Goal: Transaction & Acquisition: Purchase product/service

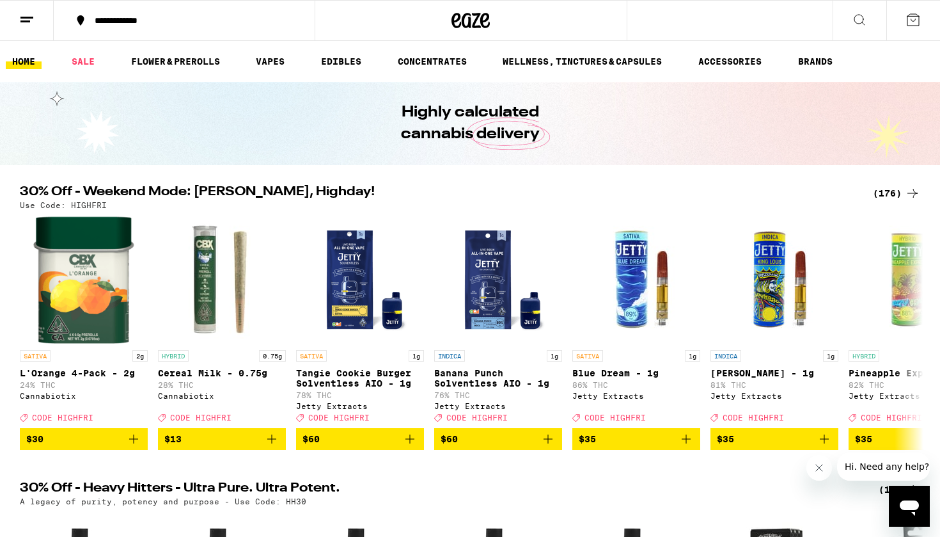
click at [874, 193] on div "(176)" at bounding box center [896, 192] width 47 height 15
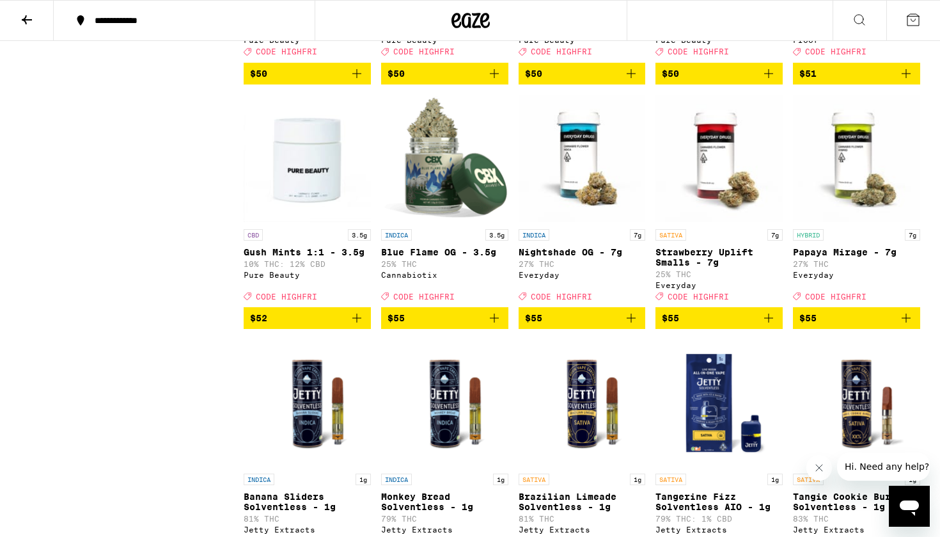
scroll to position [7946, 0]
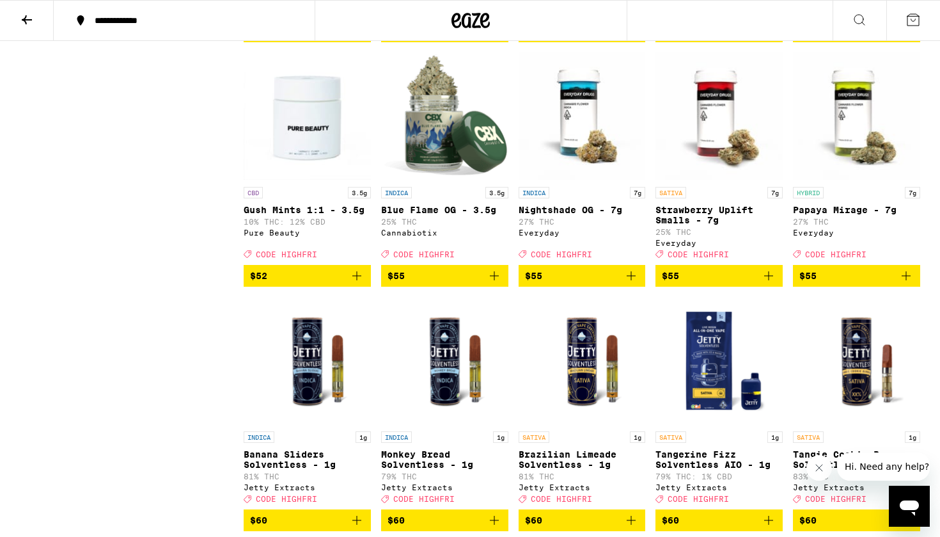
click at [356, 39] on icon "Add to bag" at bounding box center [356, 31] width 15 height 15
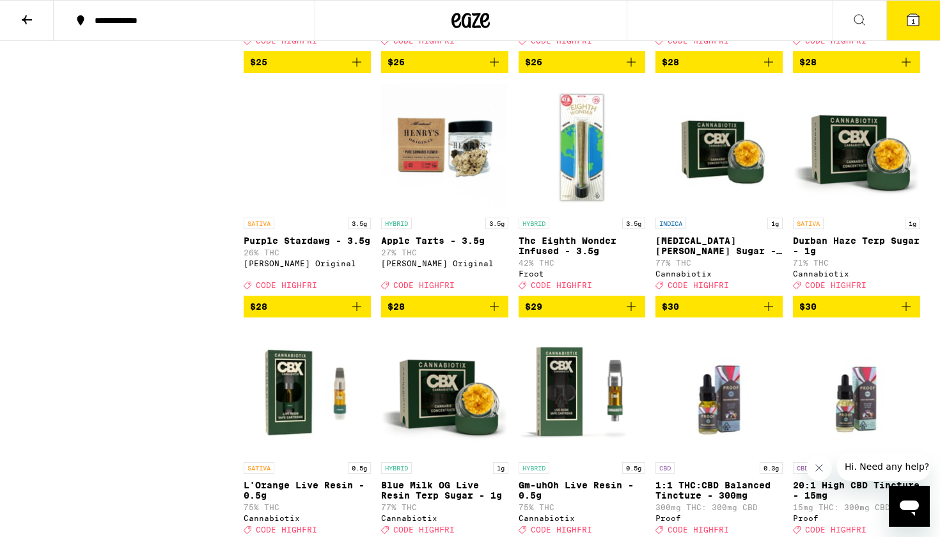
scroll to position [5713, 0]
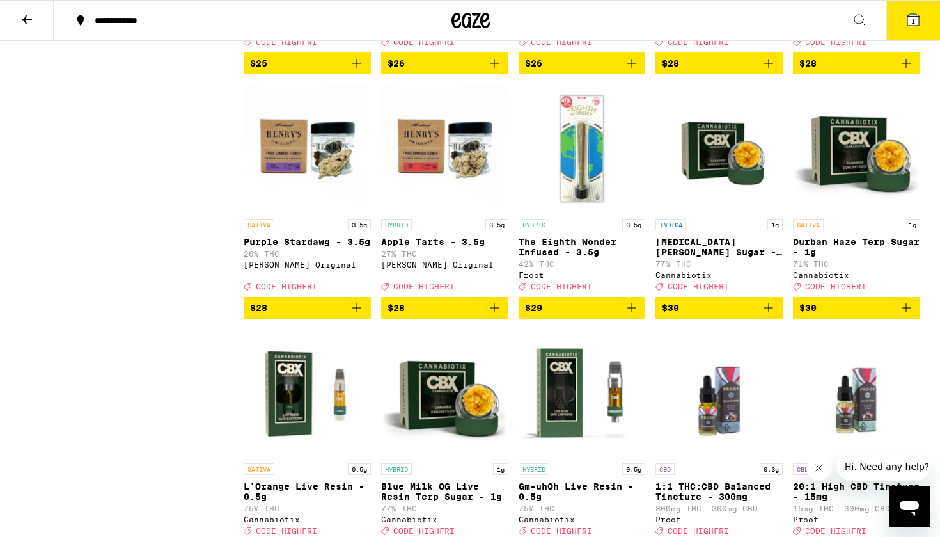
click at [911, 71] on icon "Add to bag" at bounding box center [906, 63] width 15 height 15
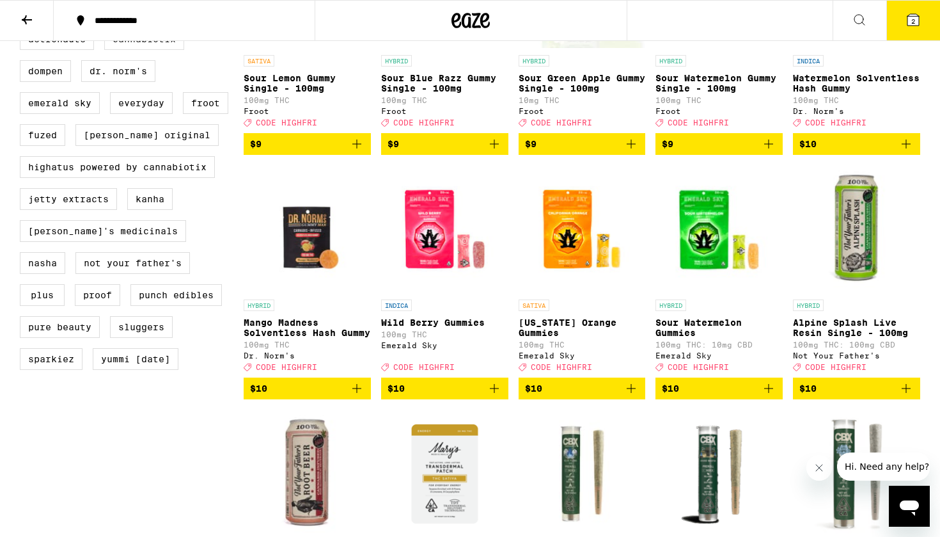
scroll to position [998, 0]
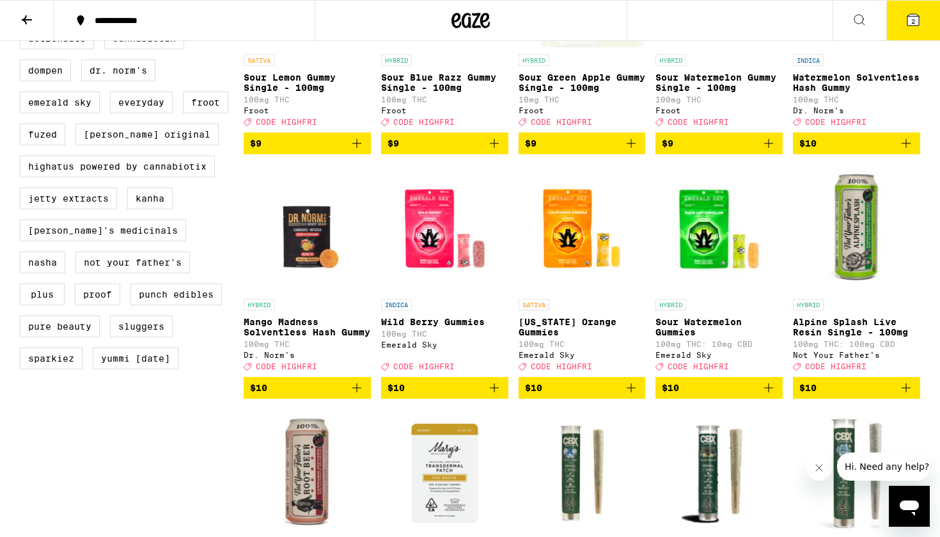
click at [147, 49] on label "Cannabiotix" at bounding box center [144, 39] width 80 height 22
click at [23, 30] on input "Cannabiotix" at bounding box center [22, 29] width 1 height 1
checkbox input "true"
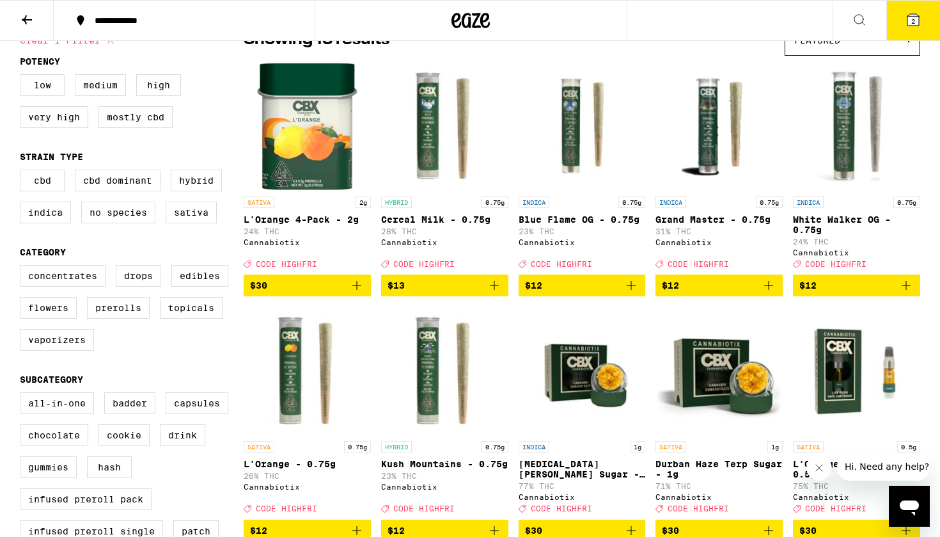
scroll to position [123, 0]
click at [356, 293] on icon "Add to bag" at bounding box center [356, 285] width 15 height 15
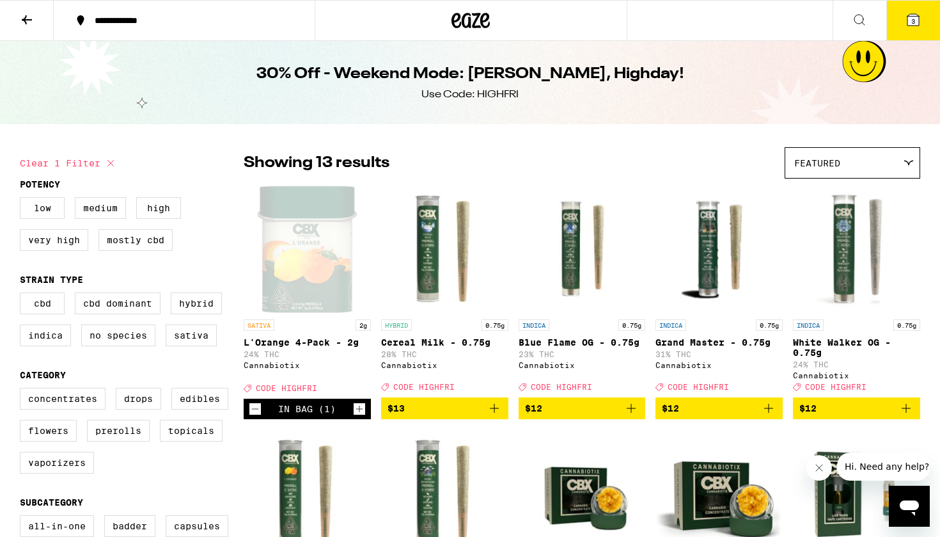
scroll to position [0, 0]
click at [917, 20] on icon at bounding box center [914, 20] width 12 height 12
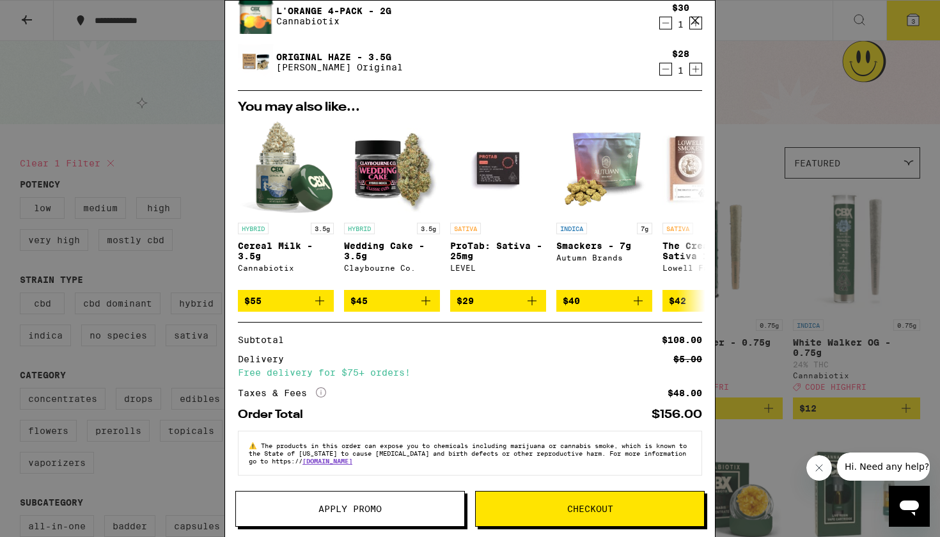
scroll to position [100, 0]
click at [340, 501] on button "Apply Promo" at bounding box center [350, 509] width 230 height 36
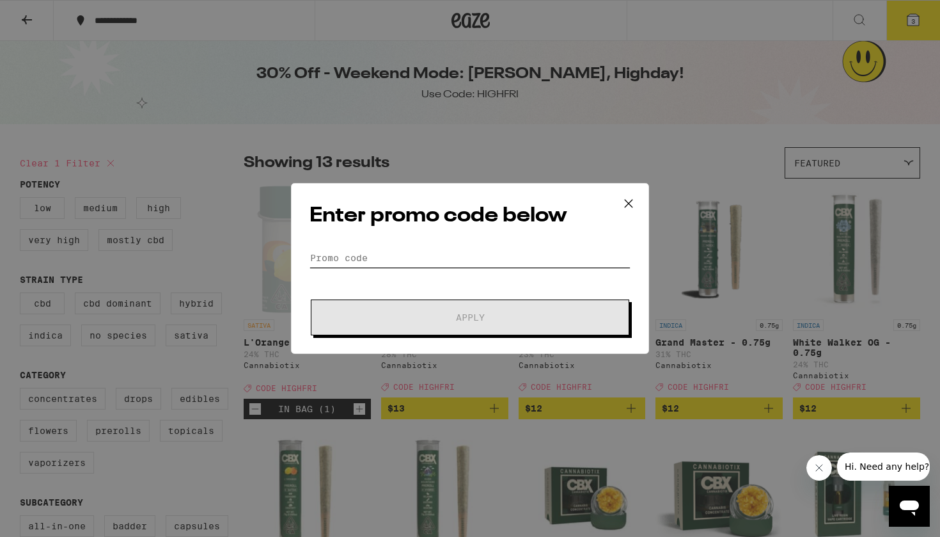
click at [430, 262] on input "Promo Code" at bounding box center [470, 257] width 321 height 19
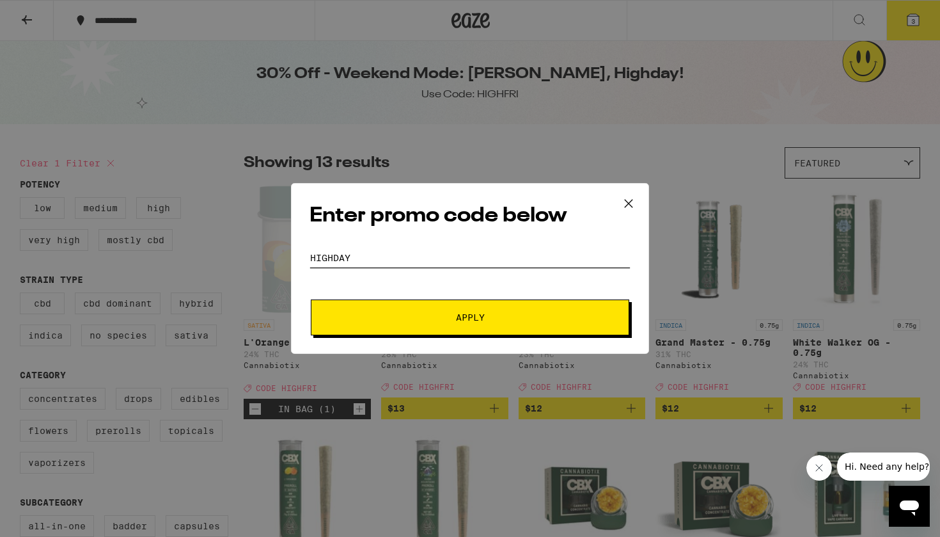
click at [470, 317] on button "Apply" at bounding box center [470, 317] width 319 height 36
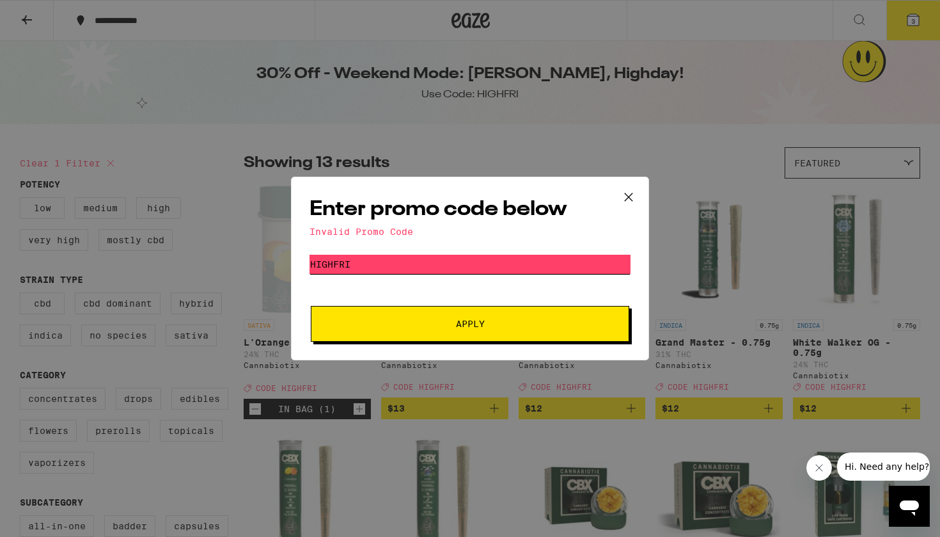
type input "highfri"
click at [397, 319] on button "Apply" at bounding box center [470, 324] width 319 height 36
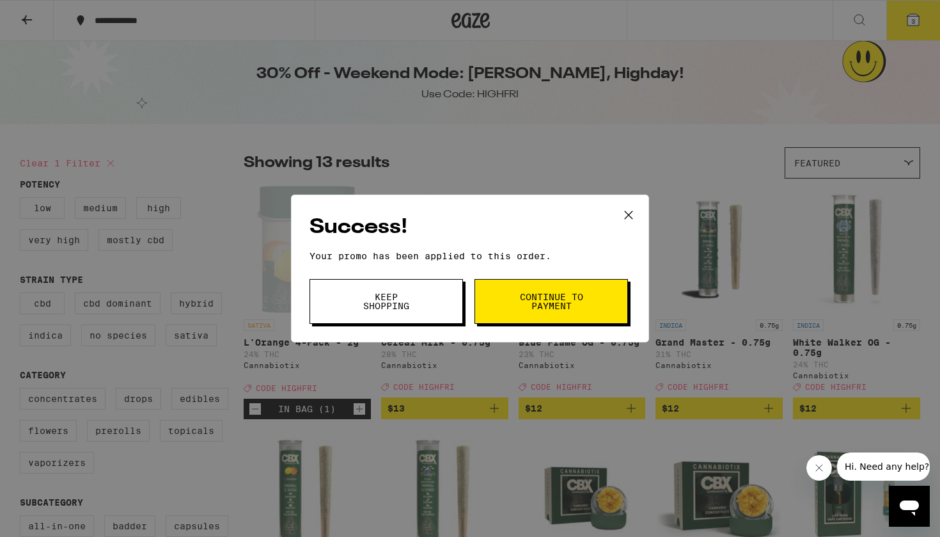
click at [550, 305] on span "Continue to payment" at bounding box center [551, 301] width 65 height 18
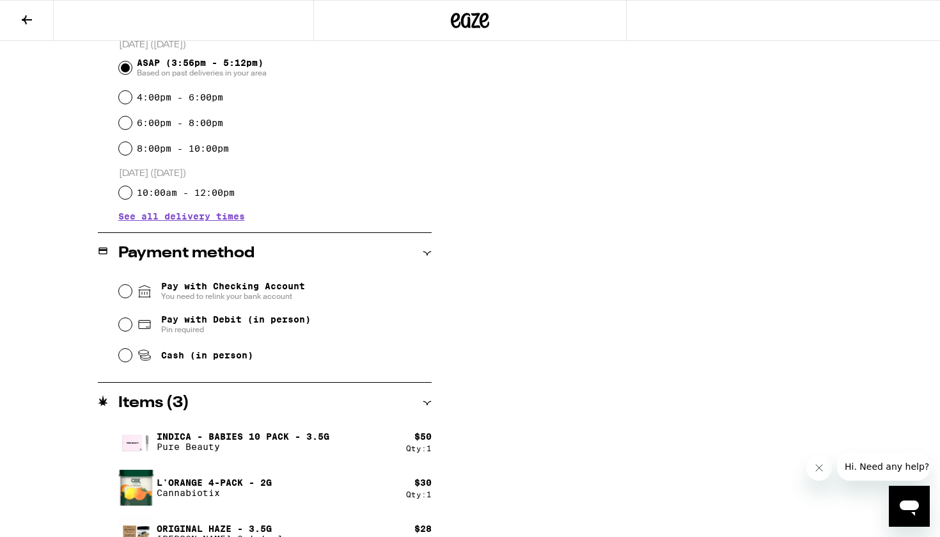
scroll to position [368, 0]
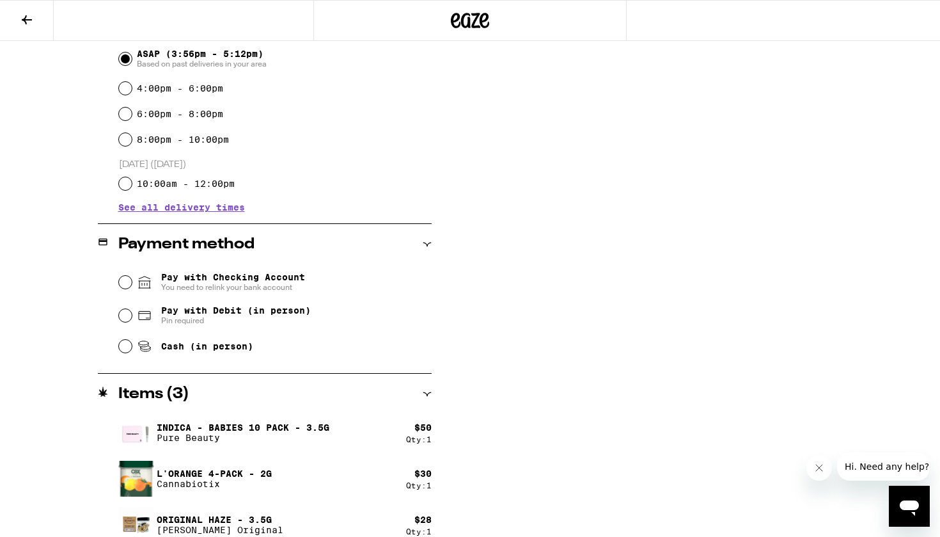
click at [126, 316] on input "Pay with Debit (in person) Pin required" at bounding box center [125, 315] width 13 height 13
radio input "true"
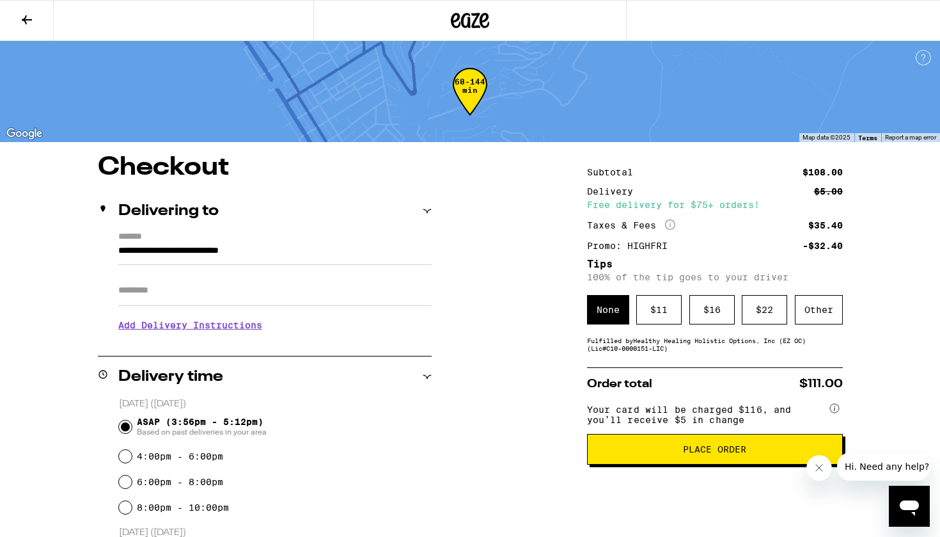
scroll to position [0, 0]
click at [714, 453] on span "Place Order" at bounding box center [714, 449] width 63 height 9
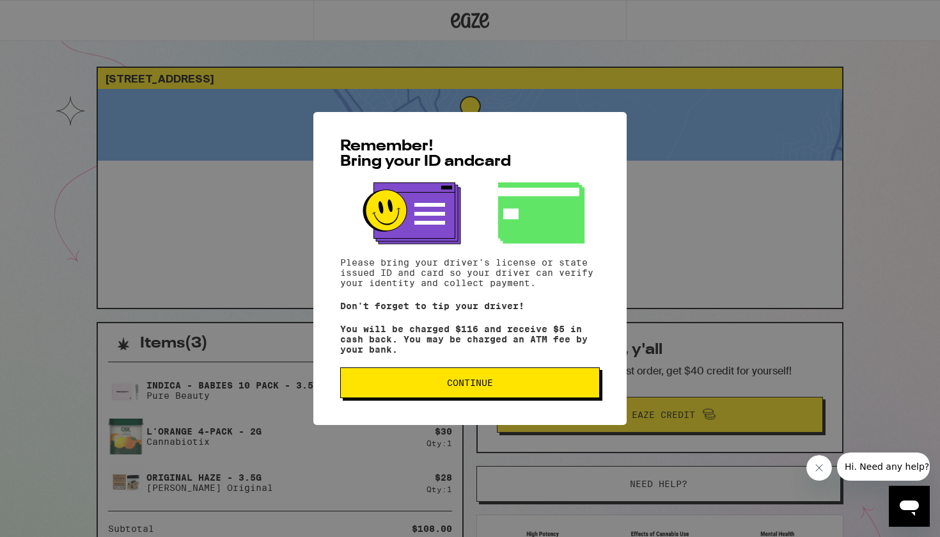
click at [543, 385] on span "Continue" at bounding box center [470, 382] width 238 height 9
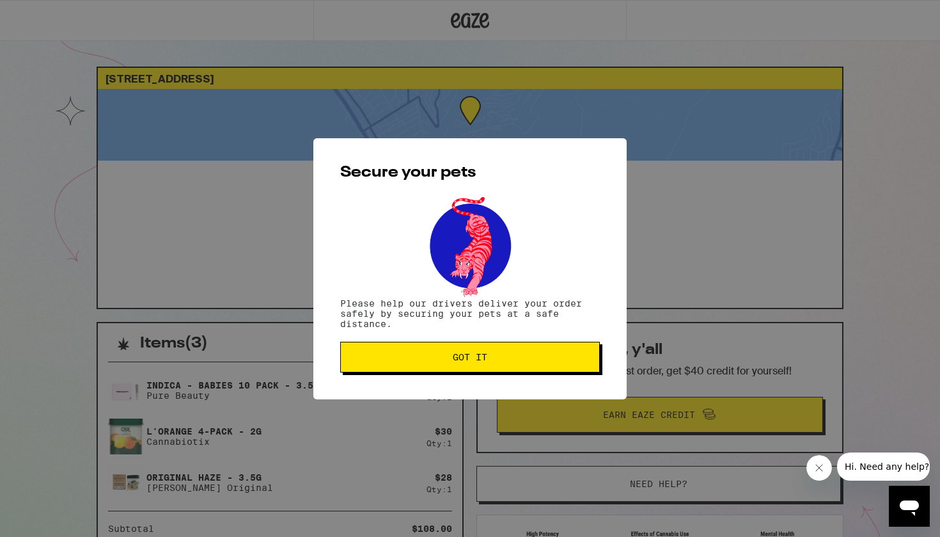
click at [529, 364] on button "Got it" at bounding box center [470, 357] width 260 height 31
